Goal: Complete application form

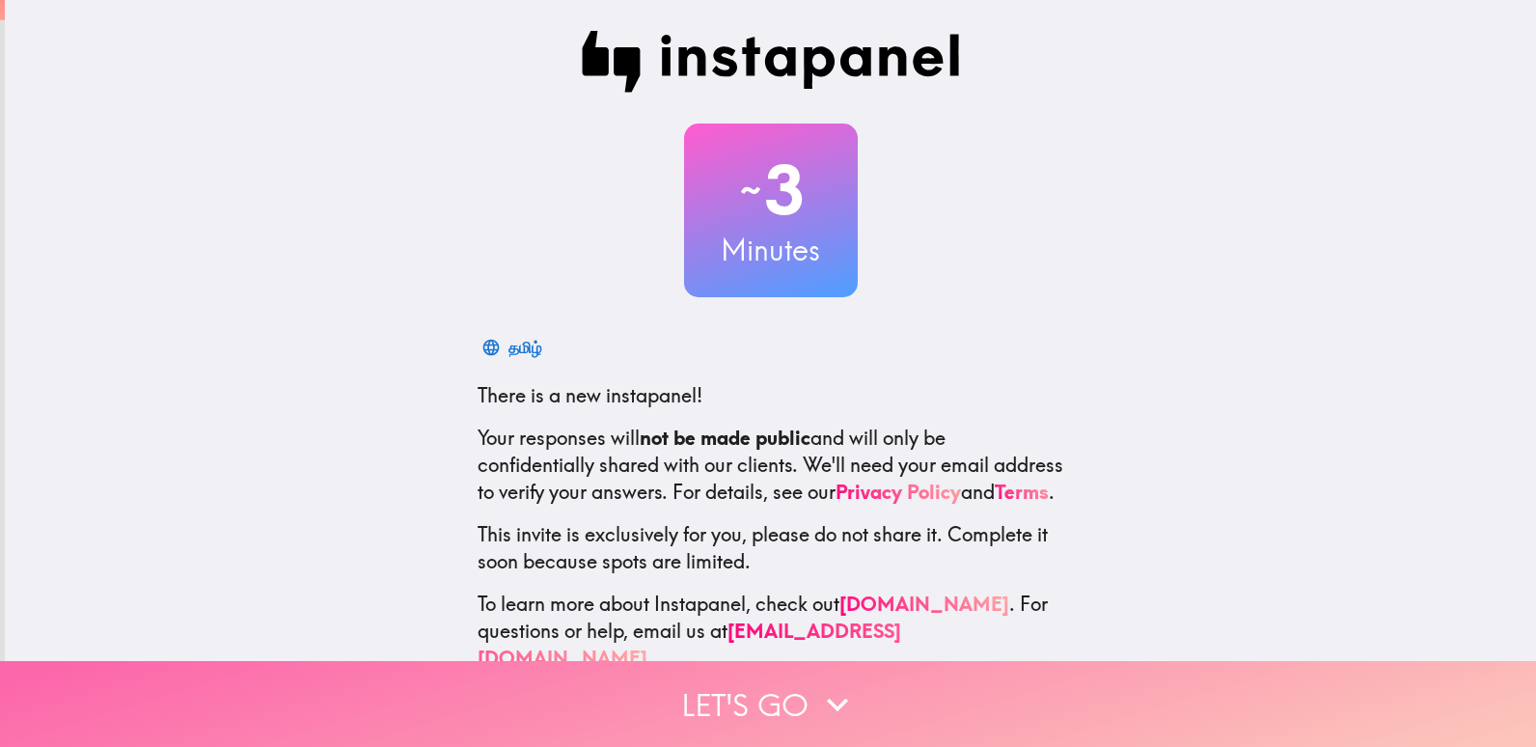
click at [737, 682] on button "Let's go" at bounding box center [768, 704] width 1536 height 86
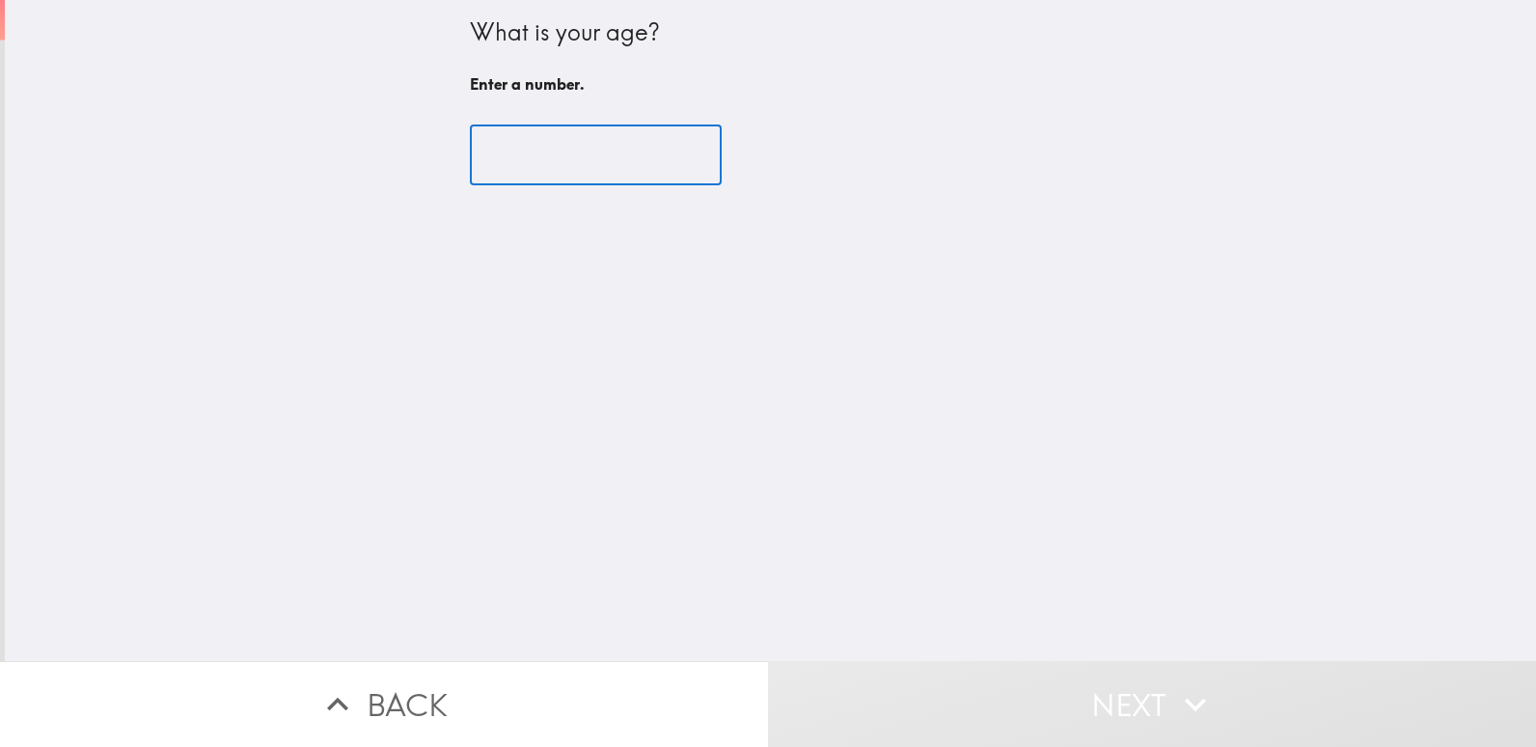
click at [530, 155] on input "number" at bounding box center [596, 155] width 252 height 60
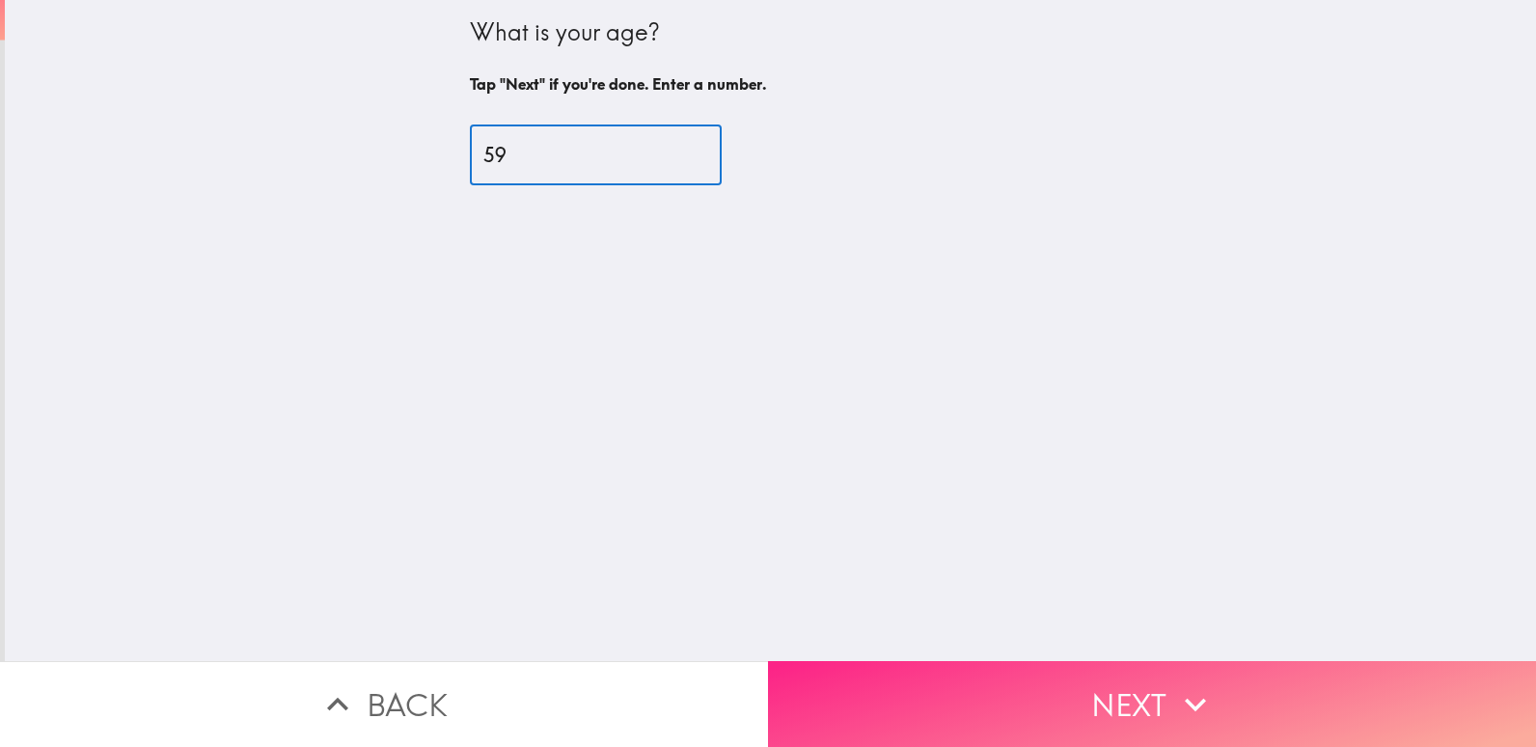
type input "59"
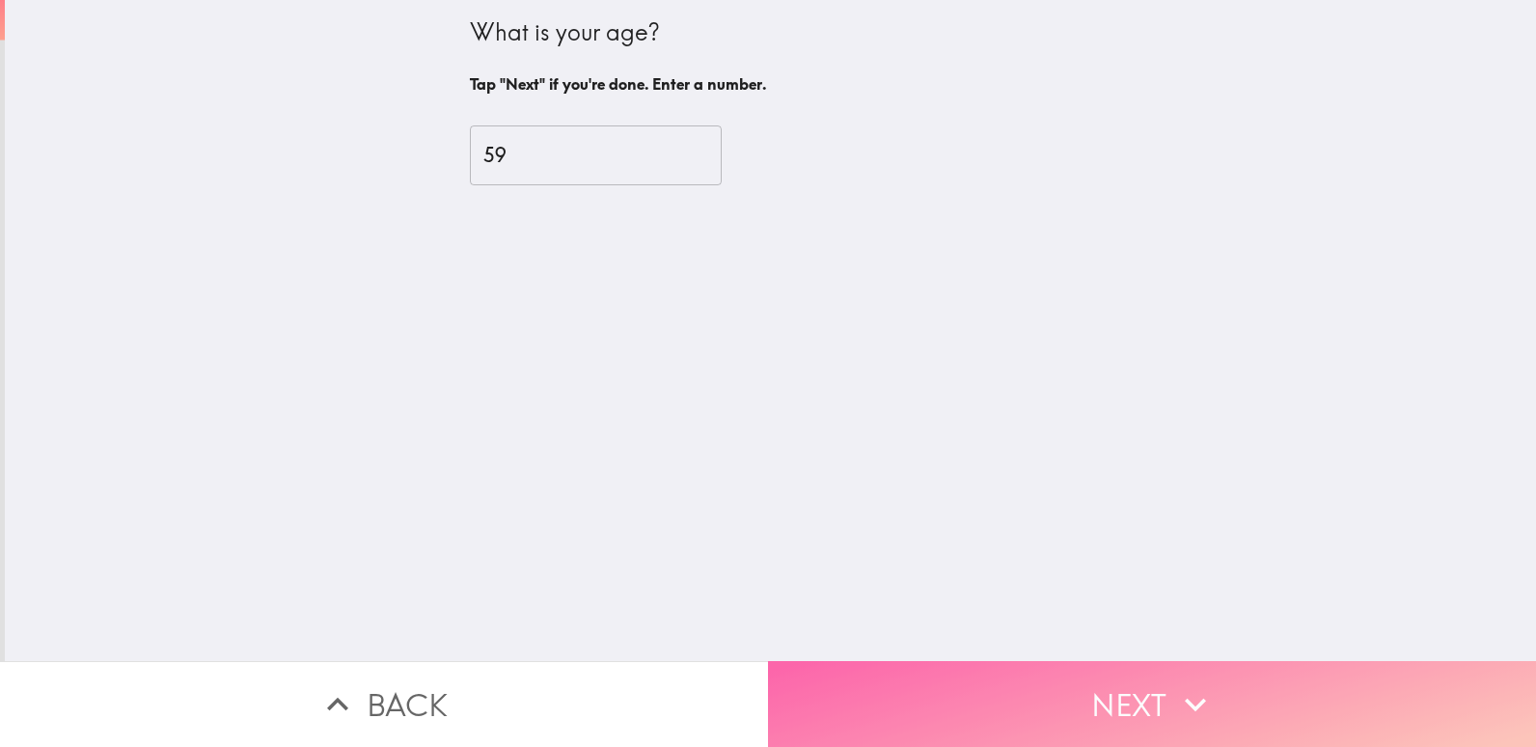
click at [947, 663] on button "Next" at bounding box center [1152, 704] width 768 height 86
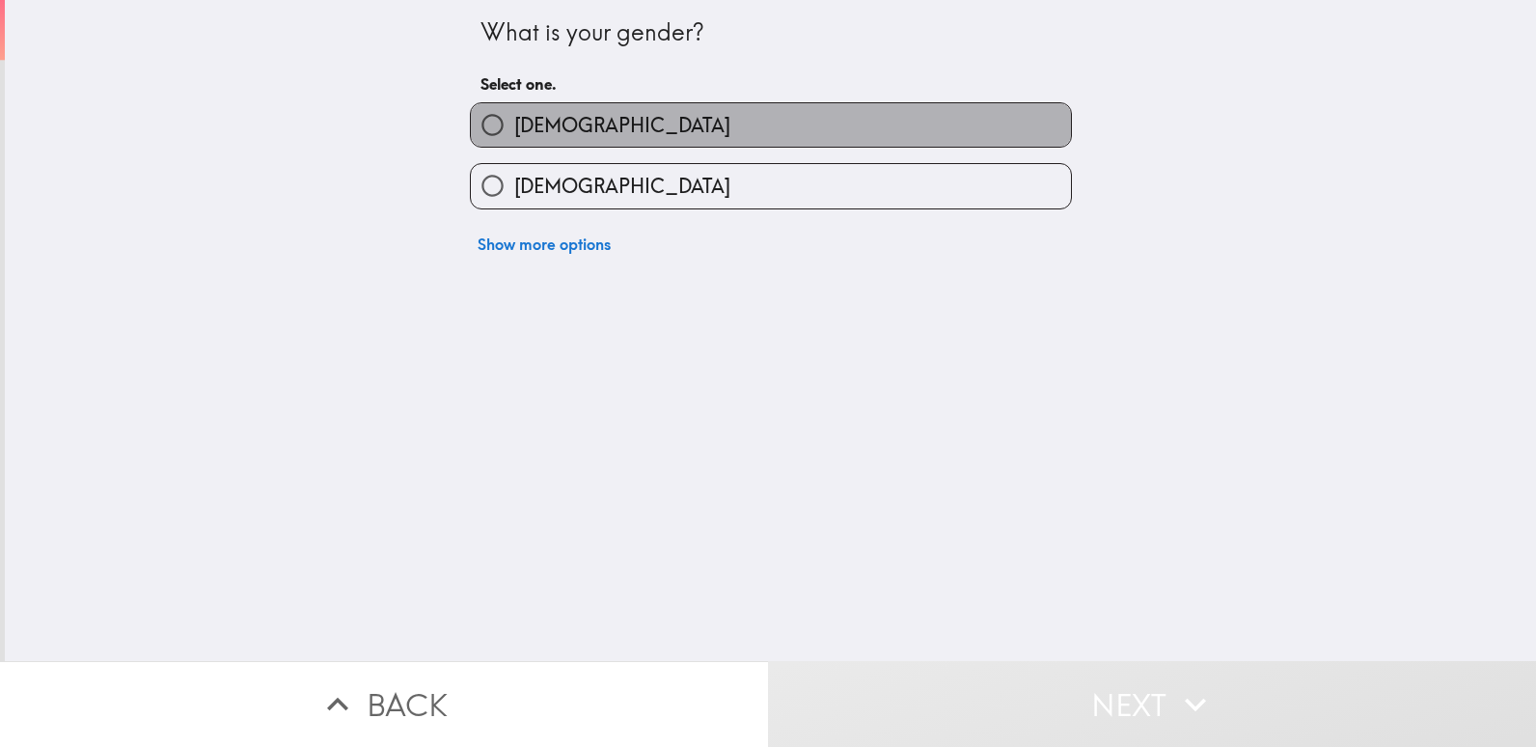
click at [515, 137] on span "[DEMOGRAPHIC_DATA]" at bounding box center [622, 125] width 216 height 27
click at [514, 137] on input "[DEMOGRAPHIC_DATA]" at bounding box center [492, 124] width 43 height 43
radio input "true"
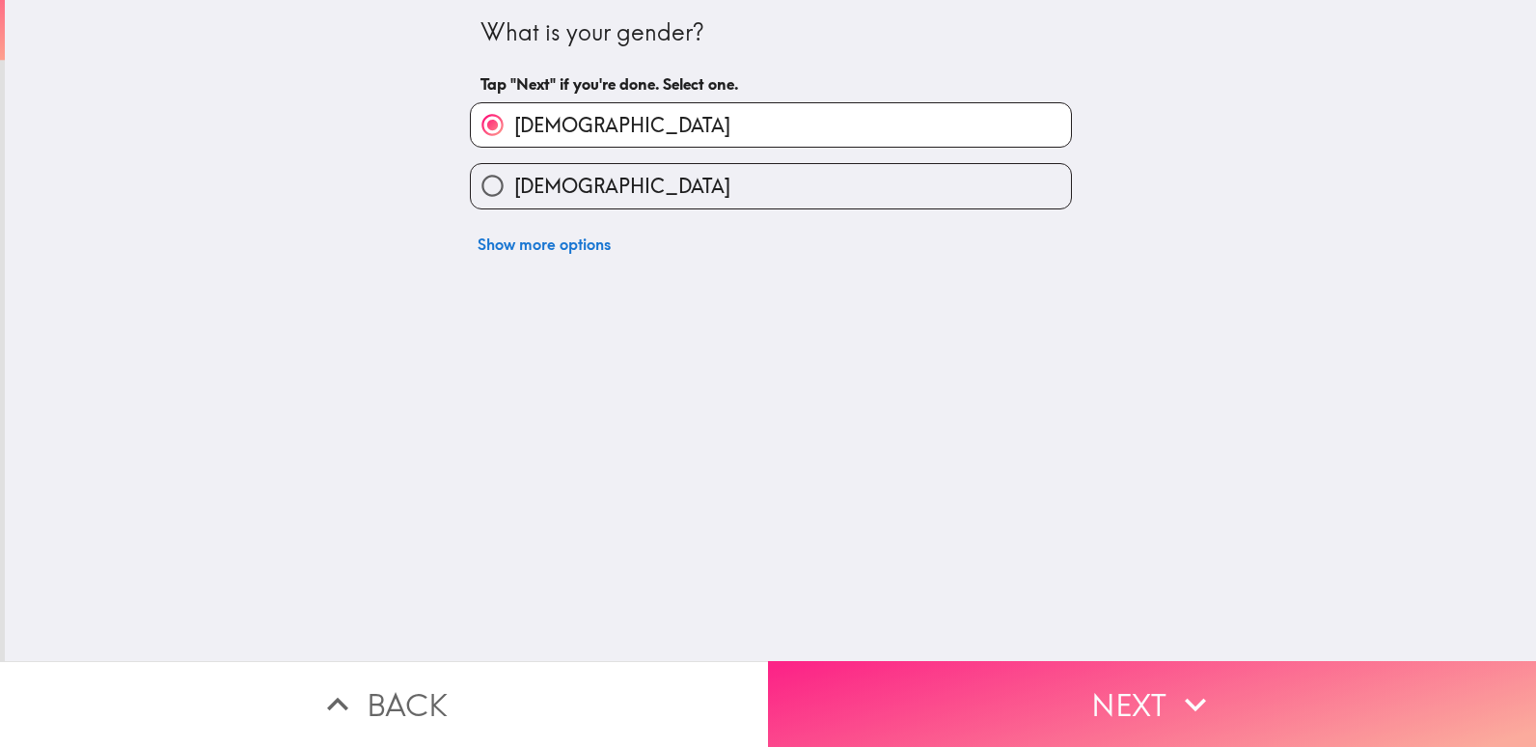
click at [873, 661] on button "Next" at bounding box center [1152, 704] width 768 height 86
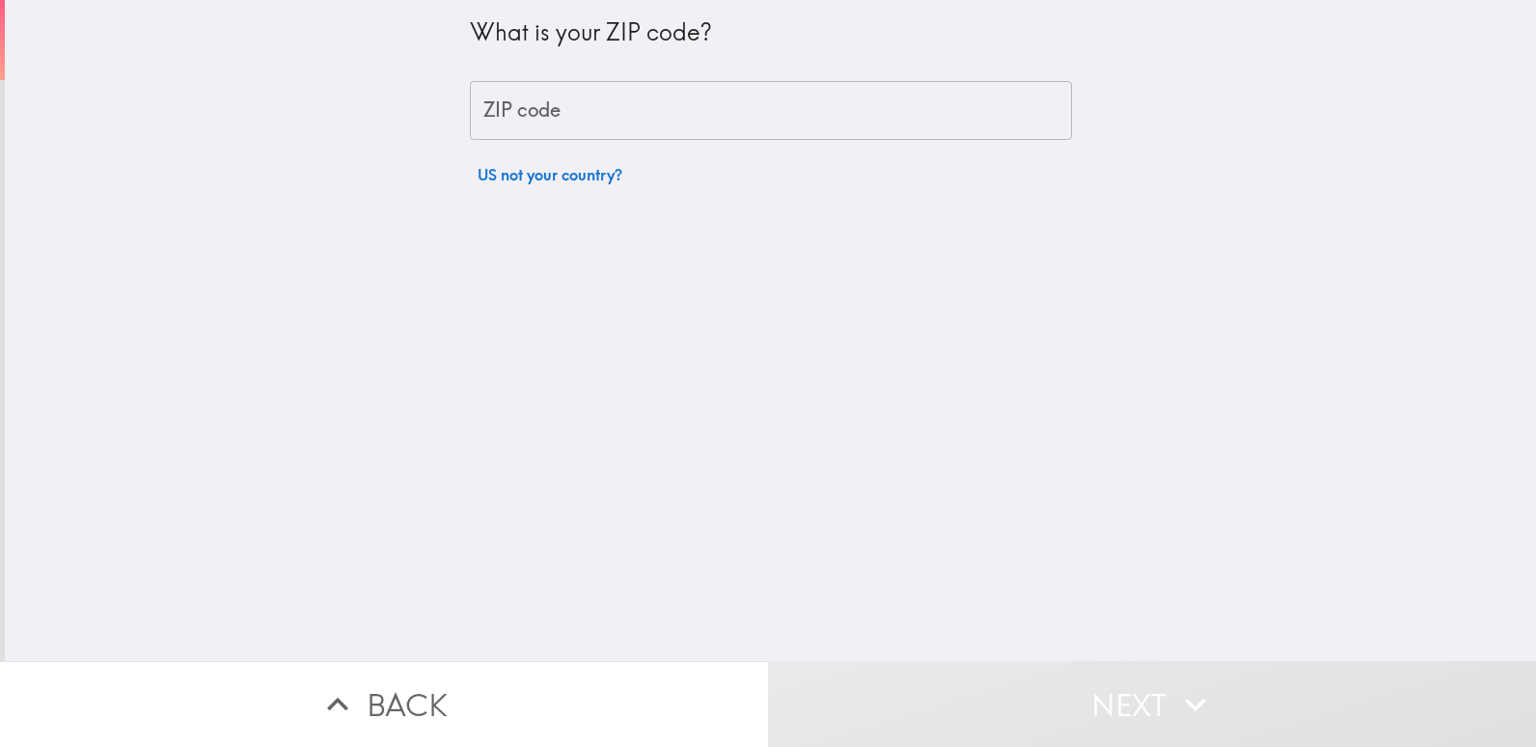
click at [571, 112] on input "ZIP code" at bounding box center [771, 111] width 602 height 60
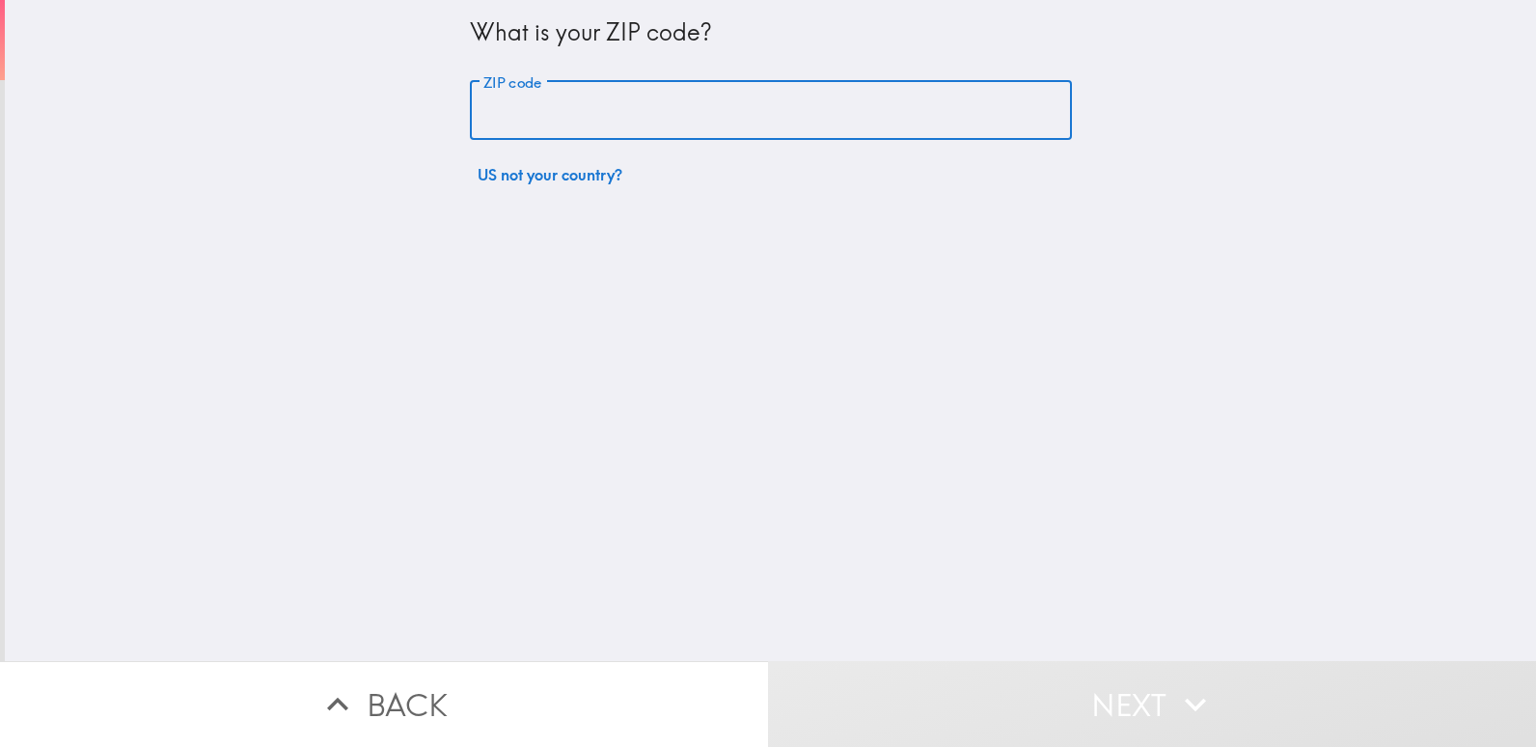
type input "59105"
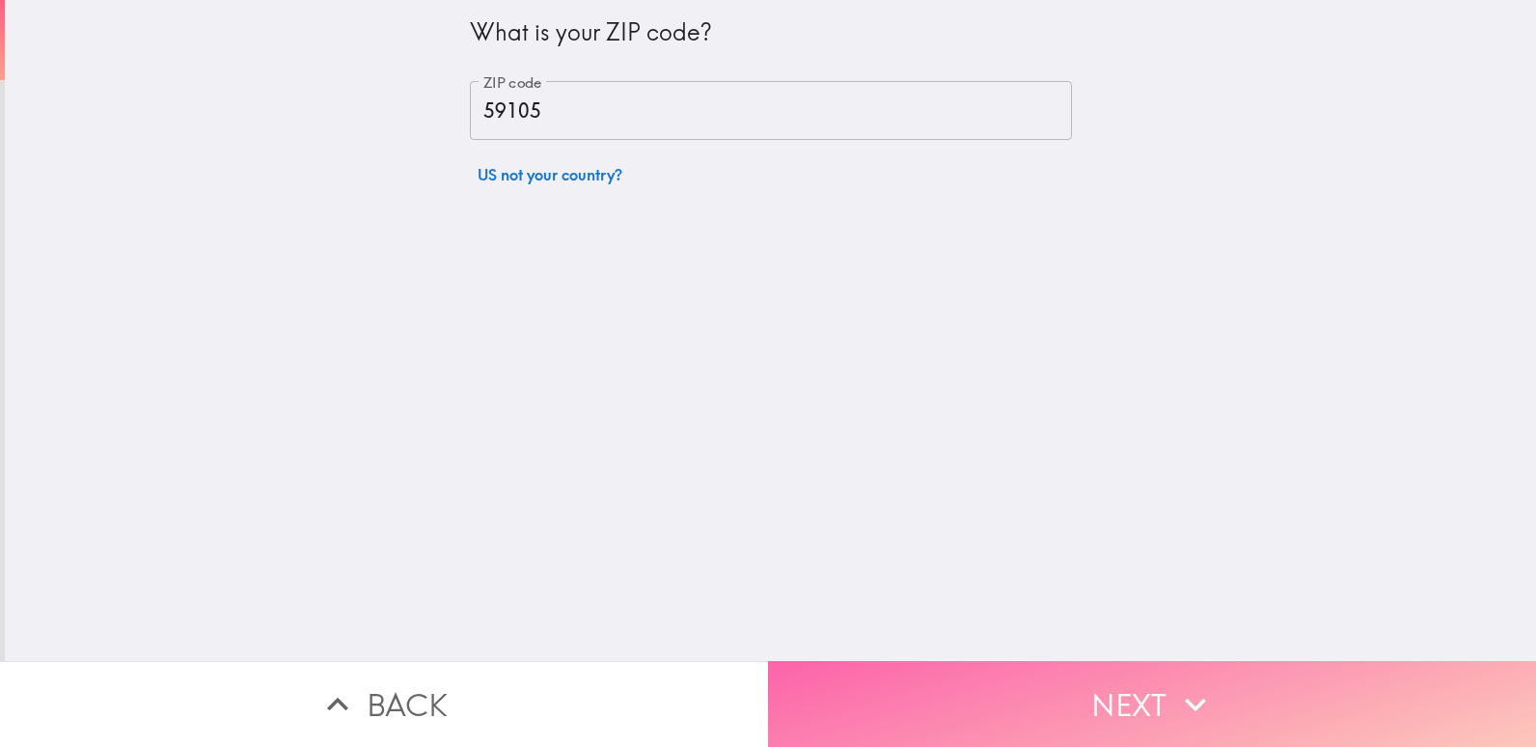
click at [859, 667] on button "Next" at bounding box center [1152, 704] width 768 height 86
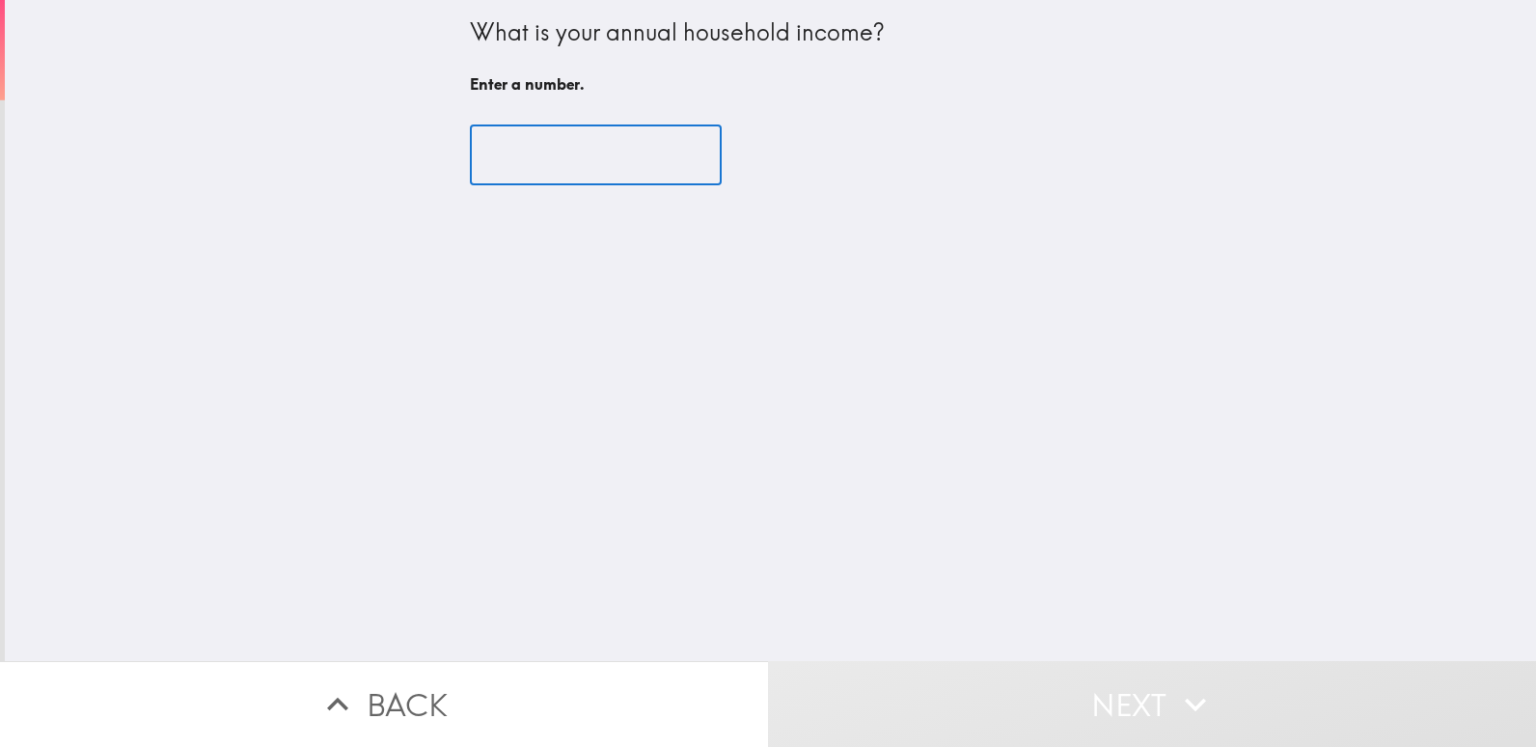
click at [568, 164] on input "number" at bounding box center [596, 155] width 252 height 60
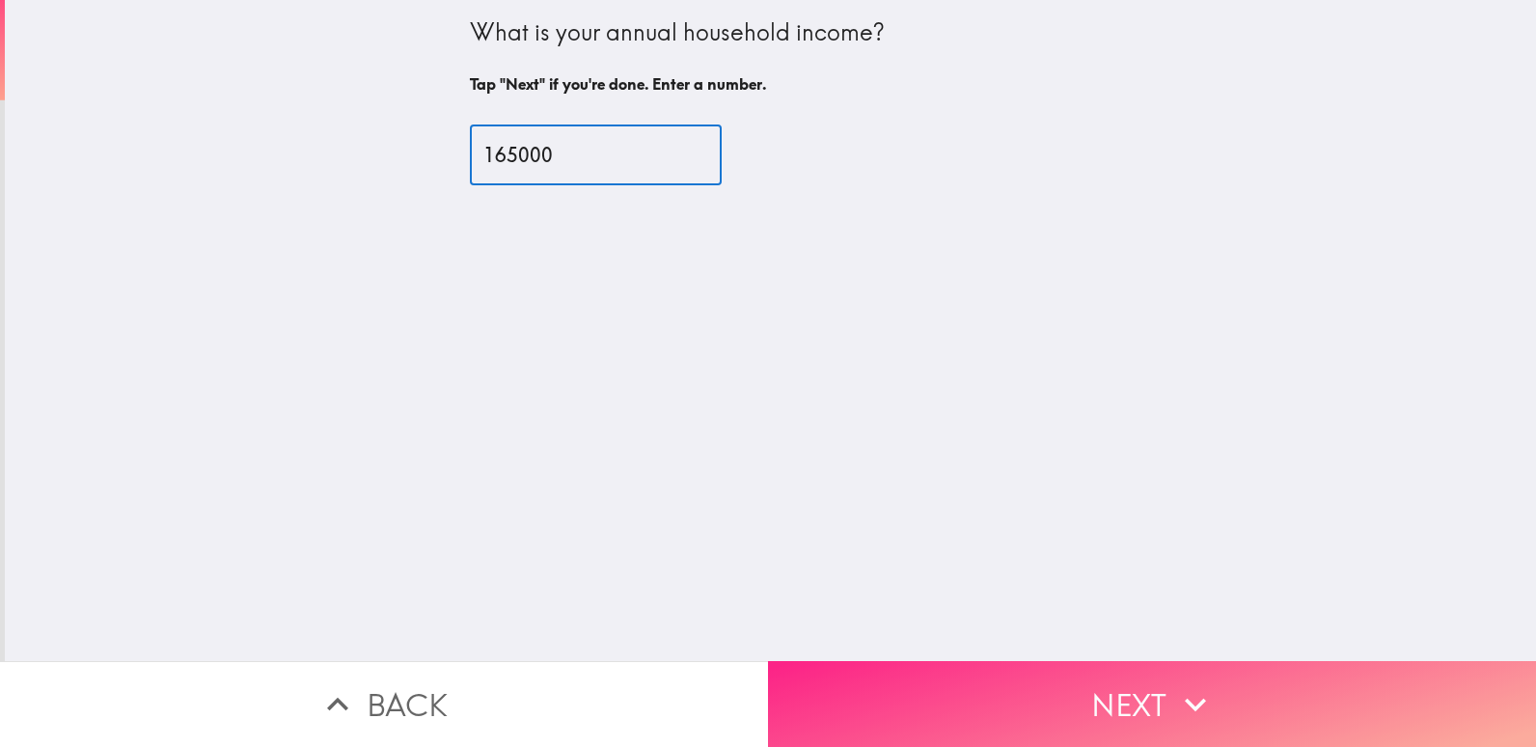
type input "165000"
click at [948, 690] on button "Next" at bounding box center [1152, 704] width 768 height 86
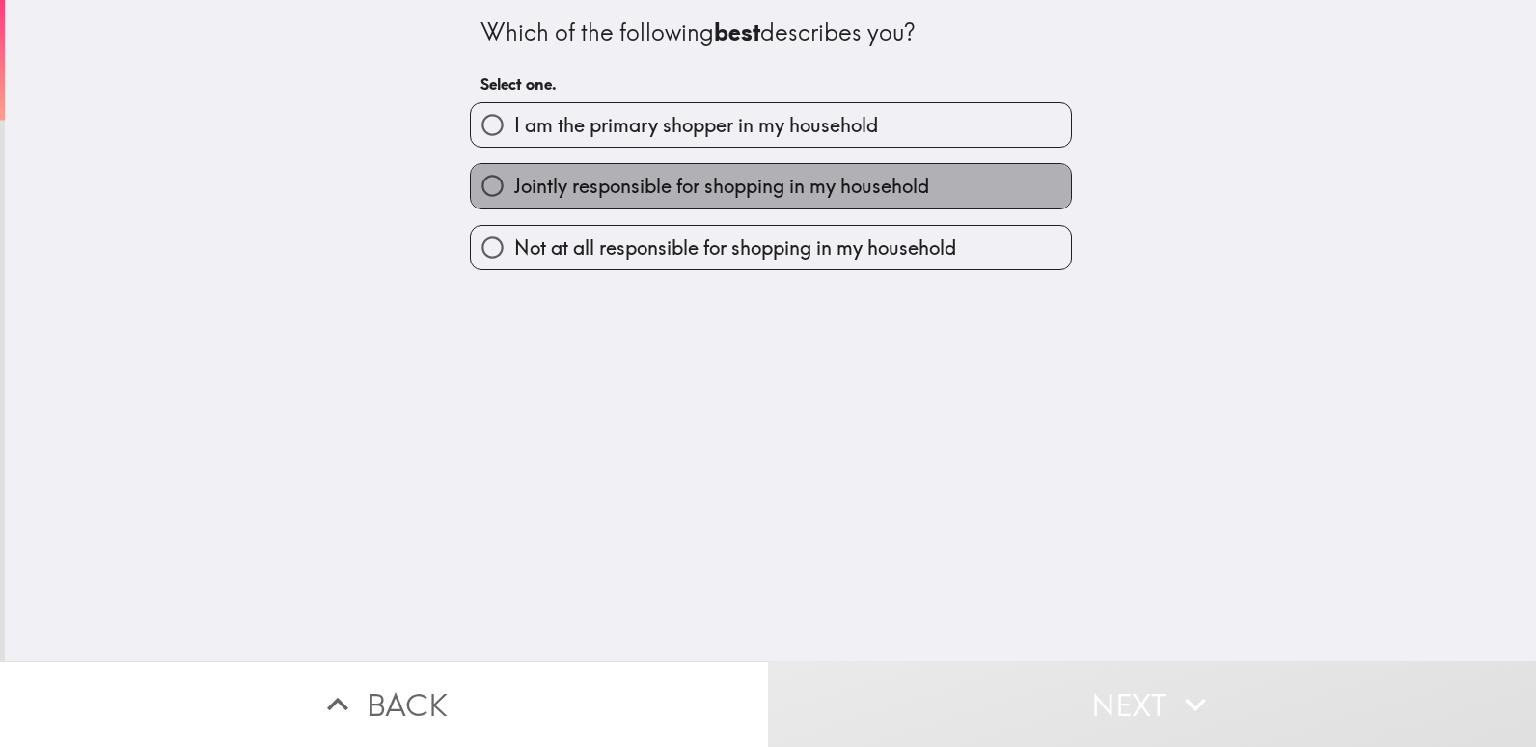
click at [724, 182] on span "Jointly responsible for shopping in my household" at bounding box center [721, 186] width 415 height 27
click at [514, 182] on input "Jointly responsible for shopping in my household" at bounding box center [492, 185] width 43 height 43
radio input "true"
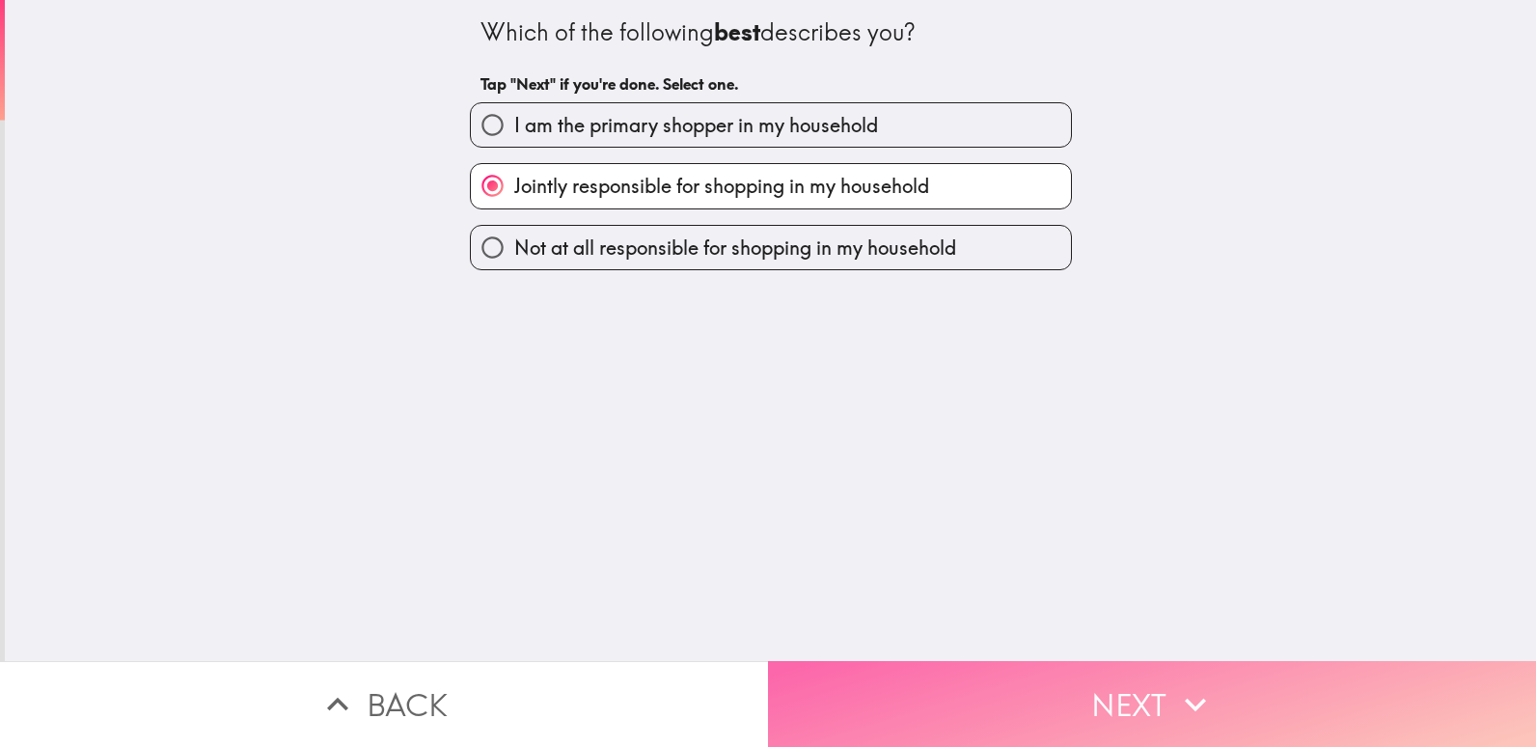
click at [893, 678] on button "Next" at bounding box center [1152, 704] width 768 height 86
